Goal: Information Seeking & Learning: Learn about a topic

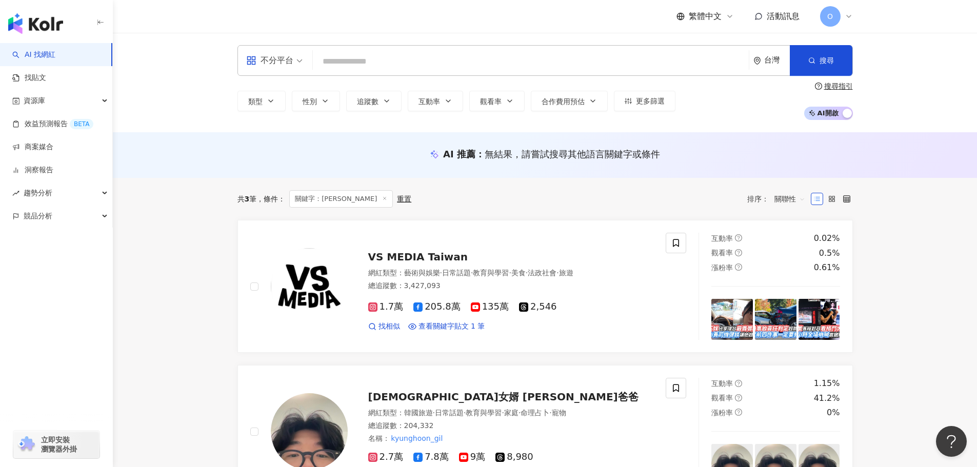
click at [370, 64] on input "search" at bounding box center [531, 61] width 428 height 19
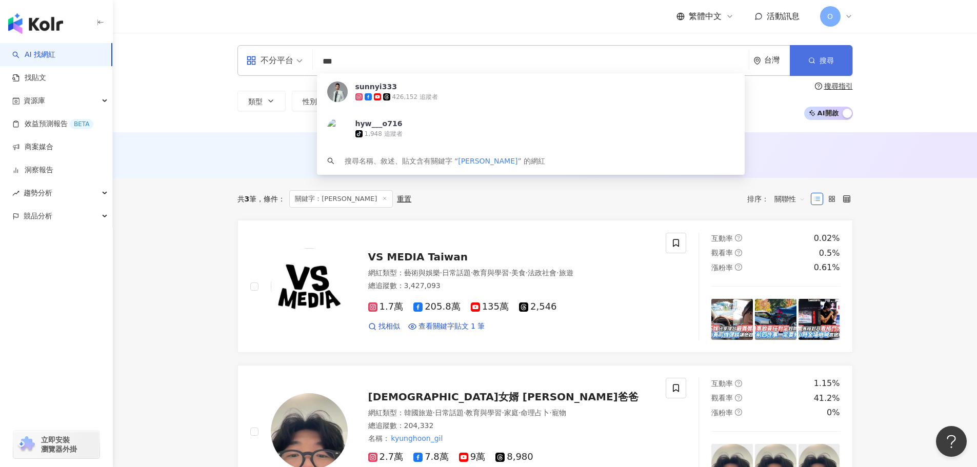
type input "***"
click at [839, 67] on button "搜尋" at bounding box center [821, 60] width 63 height 31
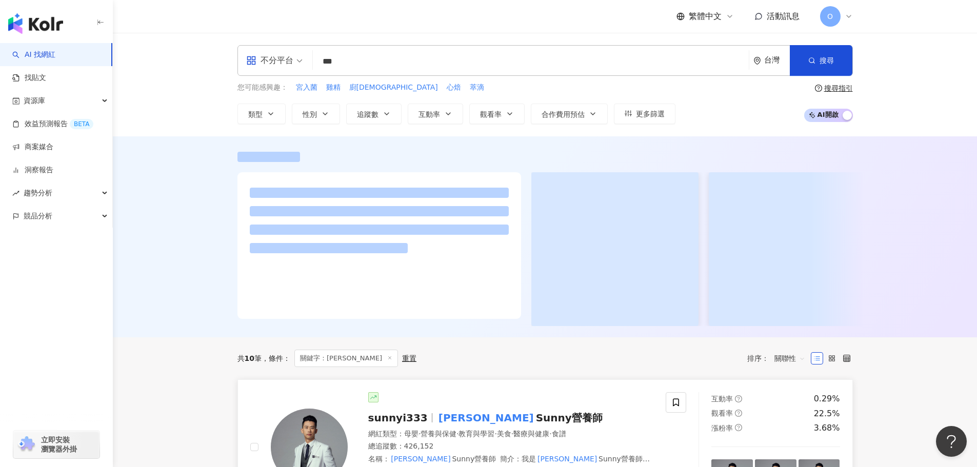
click at [449, 421] on mark "[PERSON_NAME]" at bounding box center [487, 418] width 100 height 16
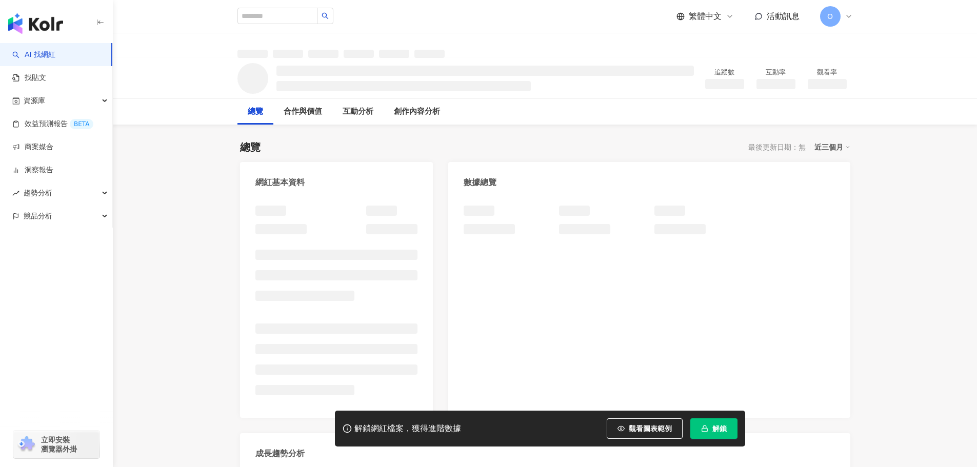
click at [709, 431] on button "解鎖" at bounding box center [714, 429] width 47 height 21
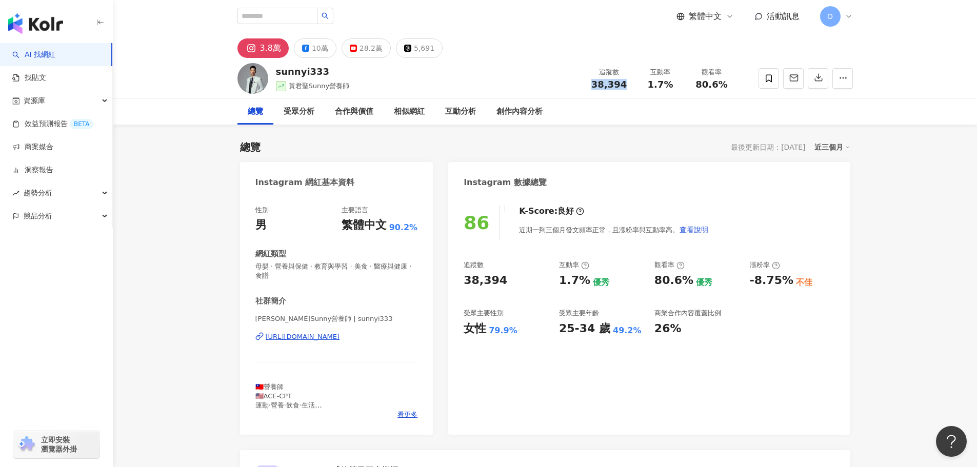
drag, startPoint x: 579, startPoint y: 86, endPoint x: 630, endPoint y: 84, distance: 51.4
click at [630, 84] on div "sunnyi333 黃君聖Sunny營養師 追蹤數 38,394 互動率 1.7% 觀看率 80.6%" at bounding box center [545, 78] width 657 height 41
